Goal: Navigation & Orientation: Find specific page/section

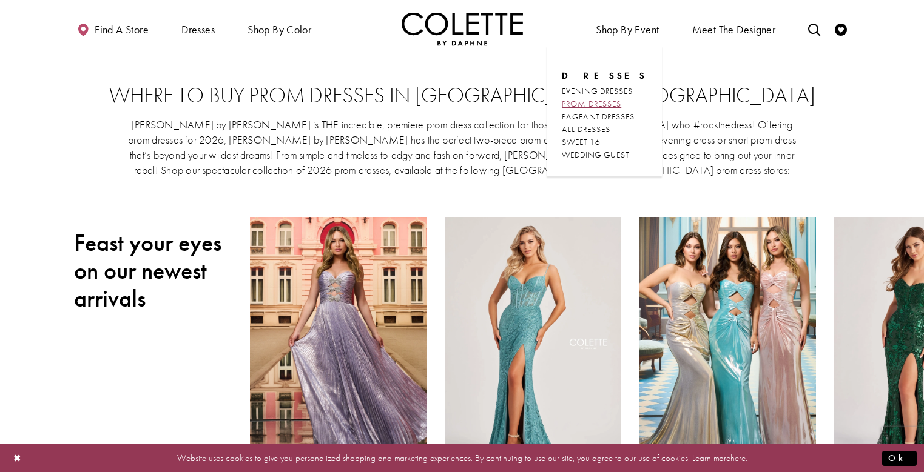
click at [613, 101] on span "PROM DRESSES" at bounding box center [591, 103] width 59 height 11
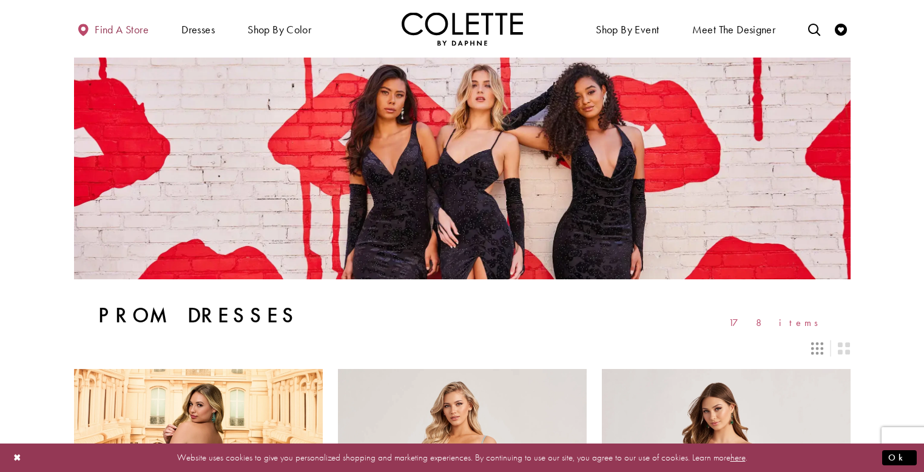
click at [105, 25] on span "Find a store" at bounding box center [122, 30] width 54 height 12
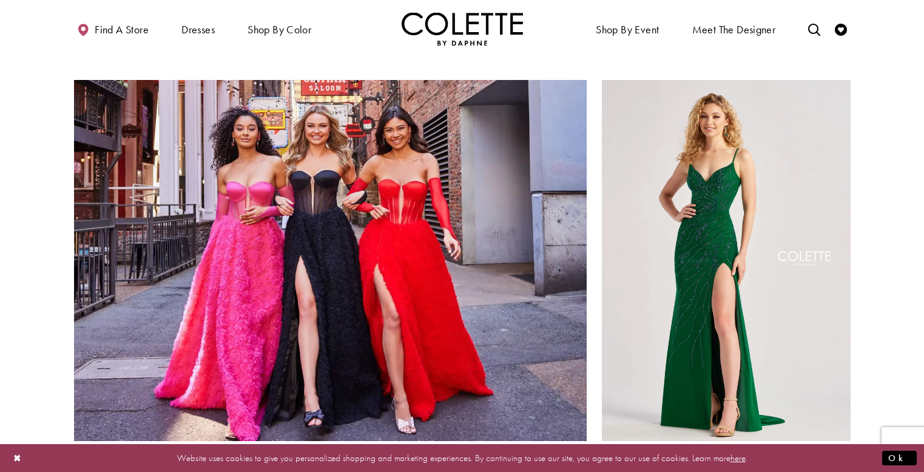
scroll to position [1213, 0]
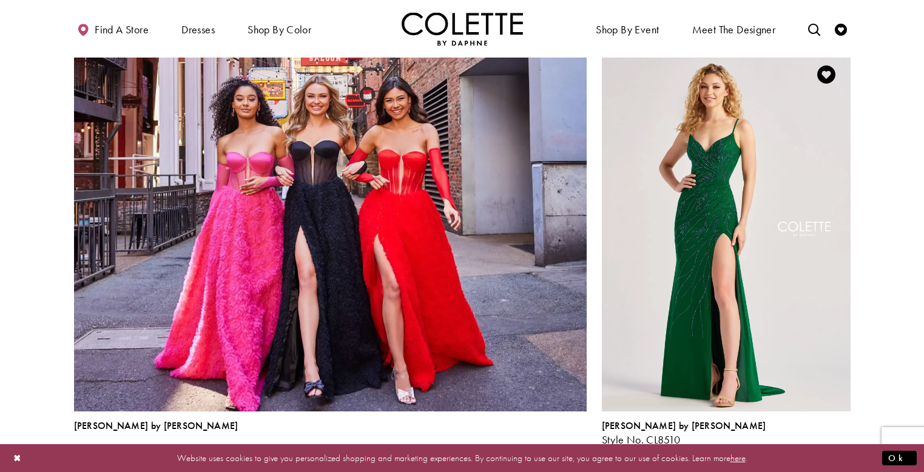
click at [838, 446] on span "Product List" at bounding box center [843, 453] width 15 height 15
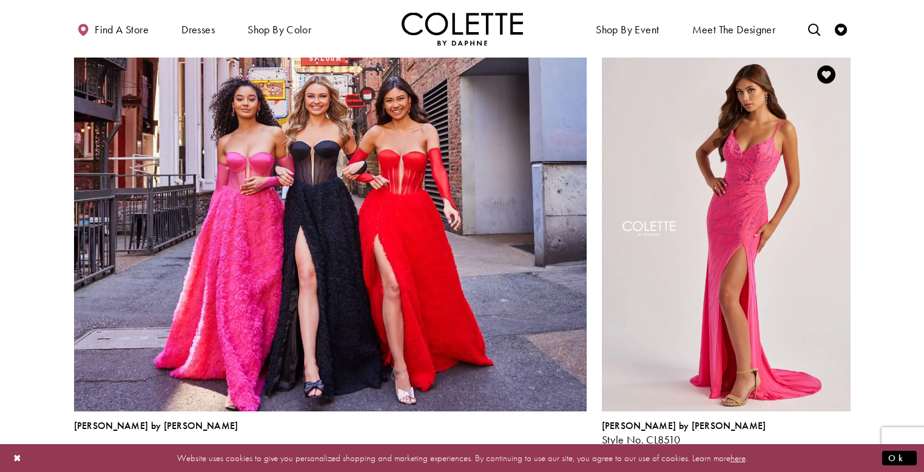
click at [831, 446] on span "Product List" at bounding box center [824, 453] width 15 height 15
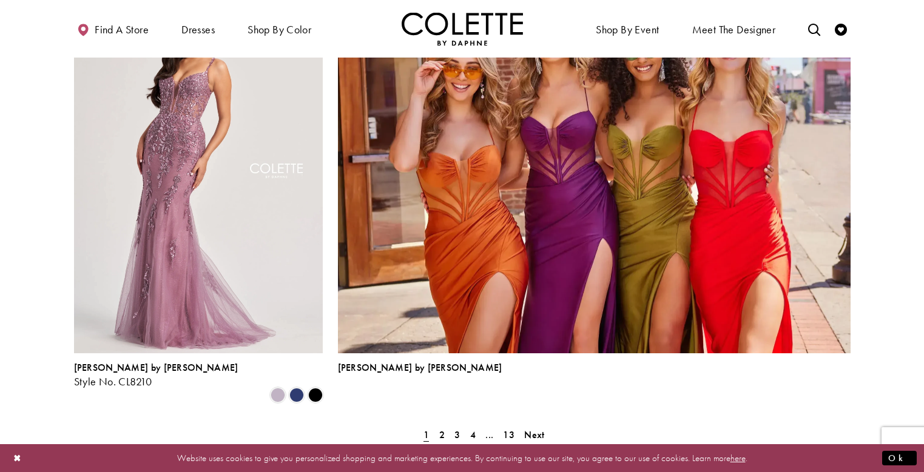
scroll to position [2729, 0]
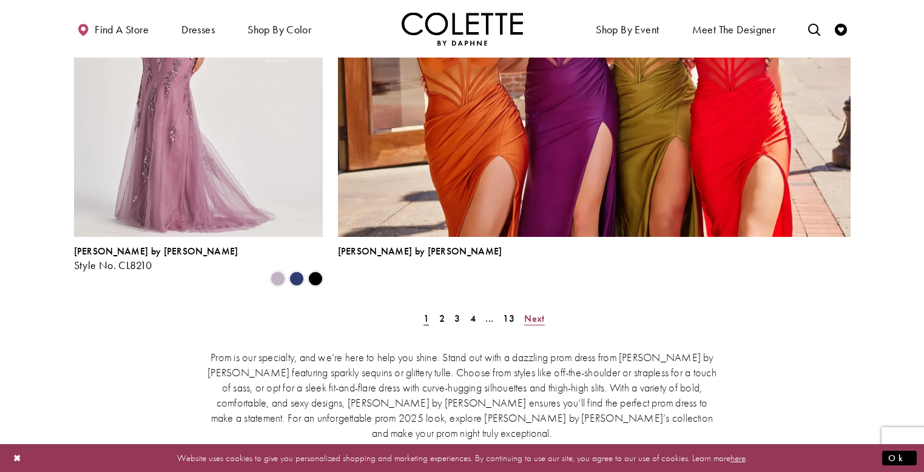
click at [529, 312] on span "Next" at bounding box center [534, 318] width 20 height 13
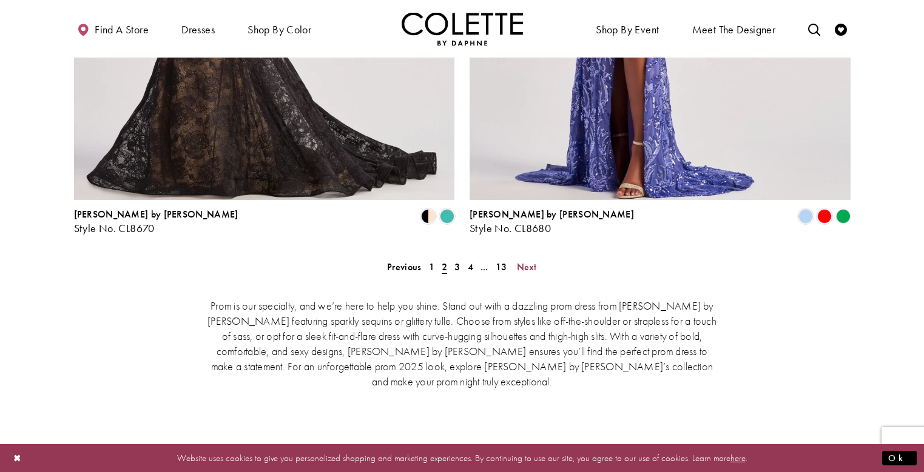
scroll to position [2616, 0]
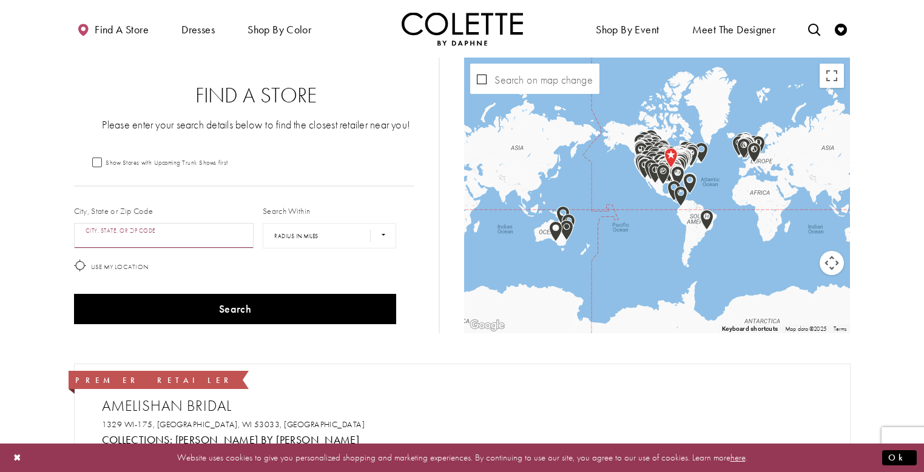
click at [167, 237] on input "City, State, or ZIP Code" at bounding box center [164, 235] width 180 height 25
click at [74, 294] on button "Search" at bounding box center [235, 309] width 323 height 30
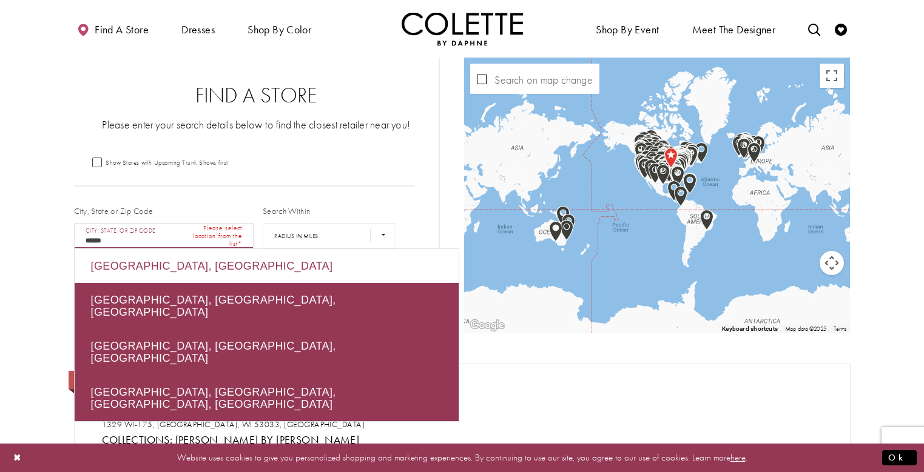
click at [150, 266] on div "Armagh, UK" at bounding box center [267, 266] width 384 height 34
type input "**********"
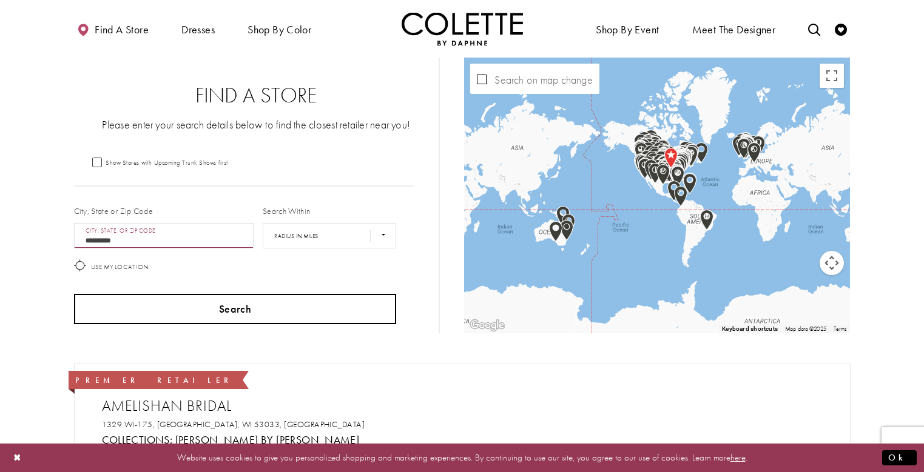
click at [184, 300] on button "Search" at bounding box center [235, 309] width 323 height 30
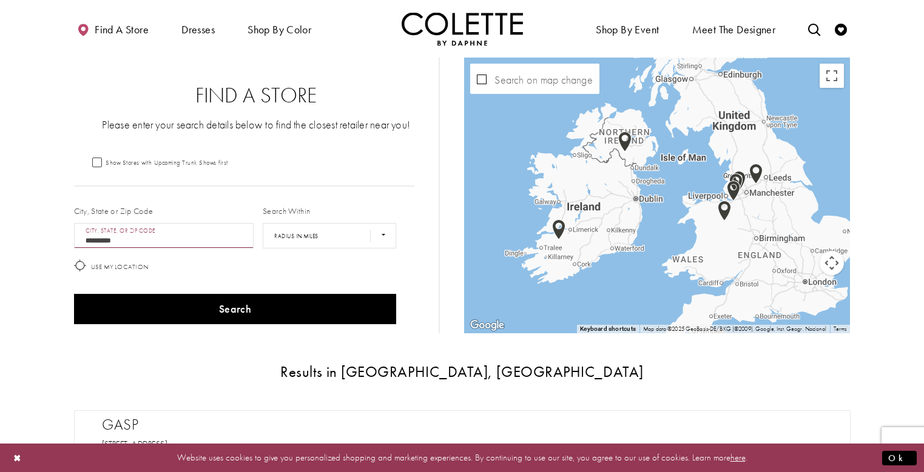
click at [625, 140] on img "Map with store locations" at bounding box center [624, 142] width 13 height 21
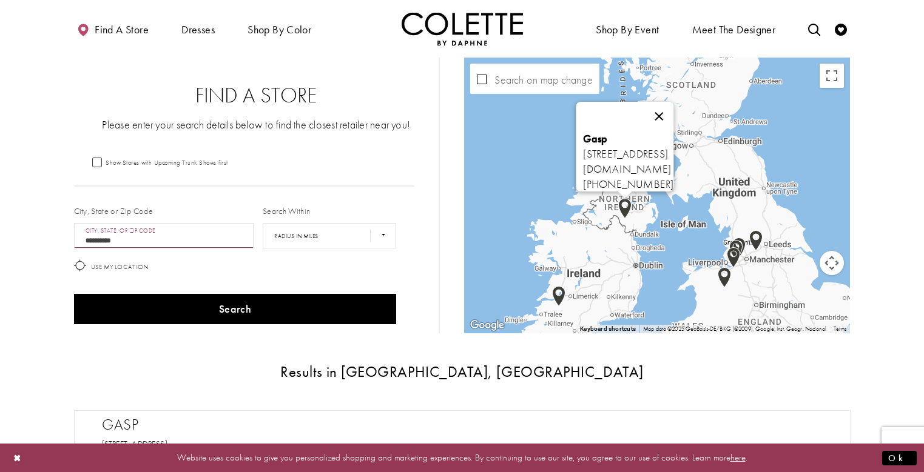
click at [674, 104] on button "Close" at bounding box center [659, 116] width 29 height 29
